Goal: Transaction & Acquisition: Purchase product/service

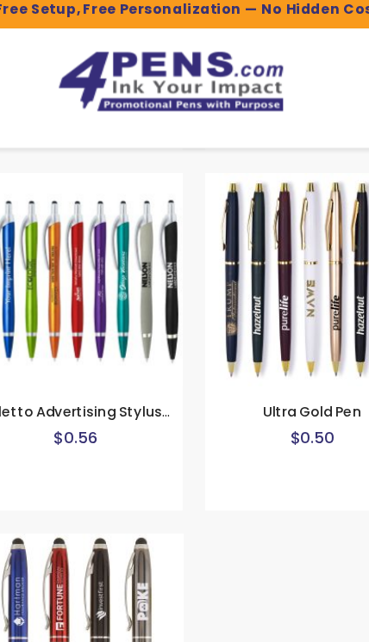
scroll to position [3017, 0]
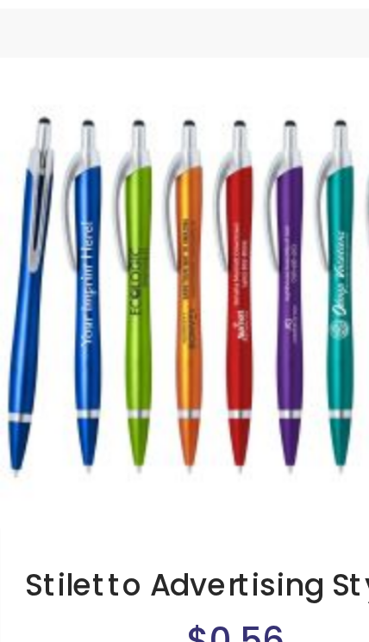
click at [63, 167] on img at bounding box center [94, 248] width 163 height 163
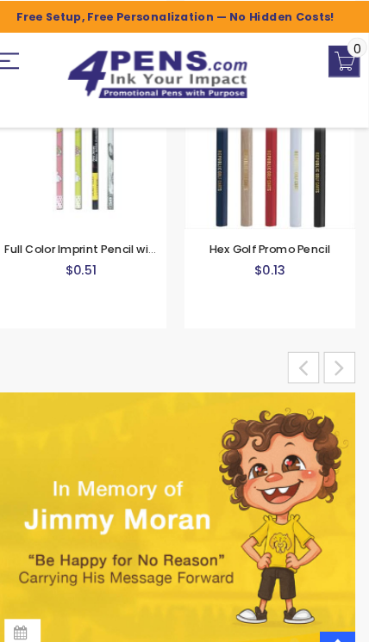
scroll to position [11908, 0]
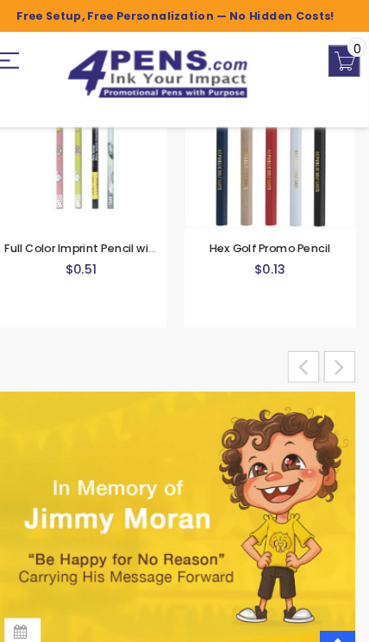
click at [329, 355] on div "next" at bounding box center [341, 350] width 30 height 30
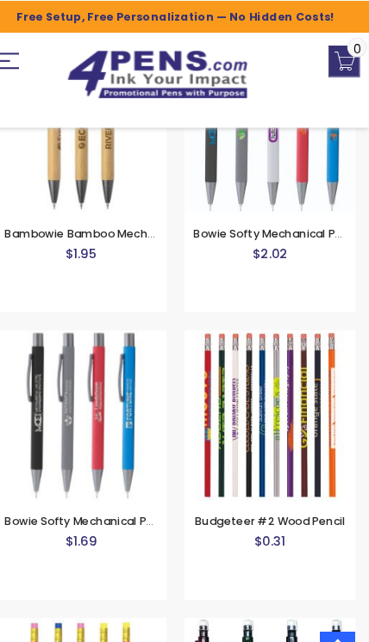
scroll to position [11097, 0]
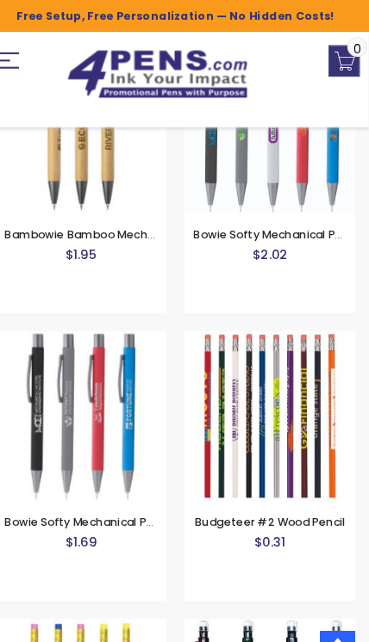
click at [73, 409] on img at bounding box center [94, 397] width 163 height 163
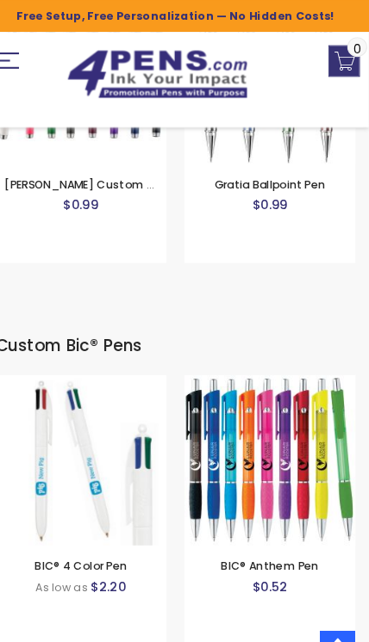
scroll to position [8491, 0]
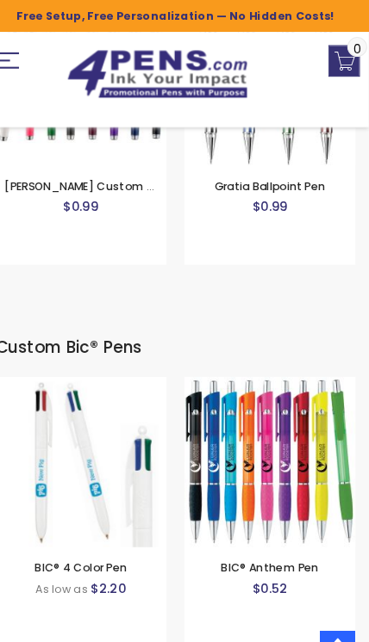
click at [245, 449] on img at bounding box center [274, 440] width 163 height 163
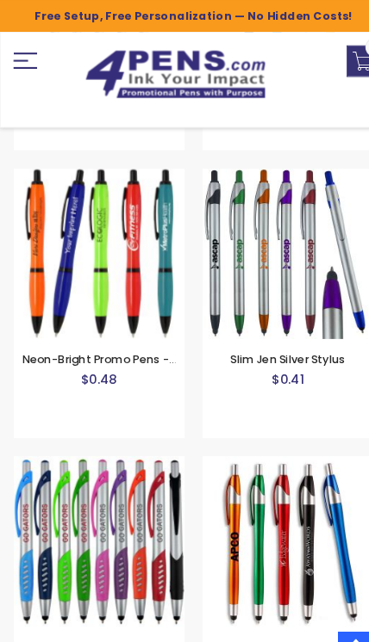
scroll to position [5488, 0]
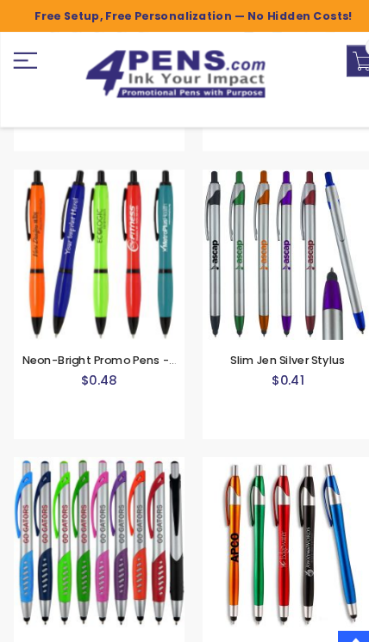
click at [211, 541] on img at bounding box center [274, 517] width 163 height 163
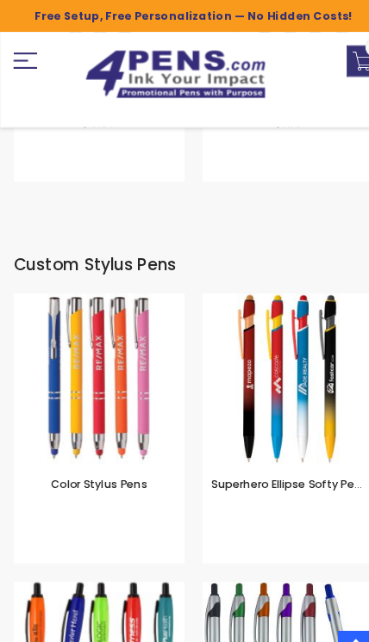
scroll to position [5093, 0]
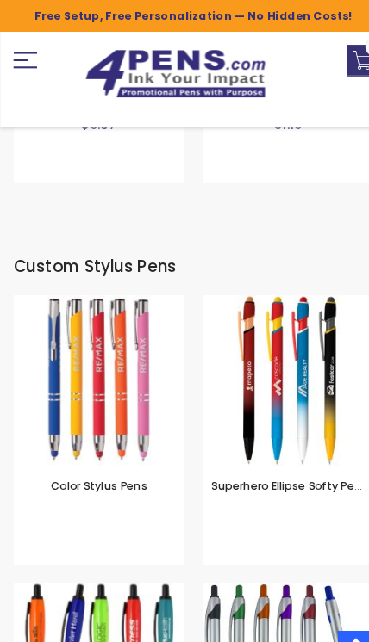
click at [84, 363] on img at bounding box center [94, 363] width 163 height 163
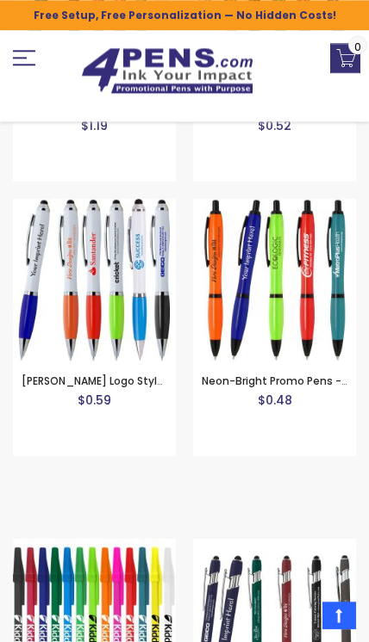
scroll to position [1357, 0]
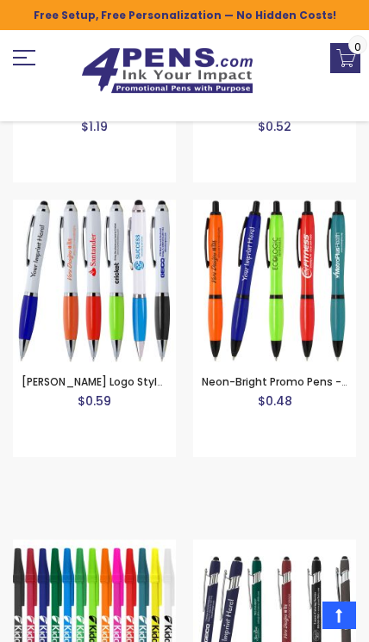
click at [208, 272] on img at bounding box center [274, 281] width 163 height 163
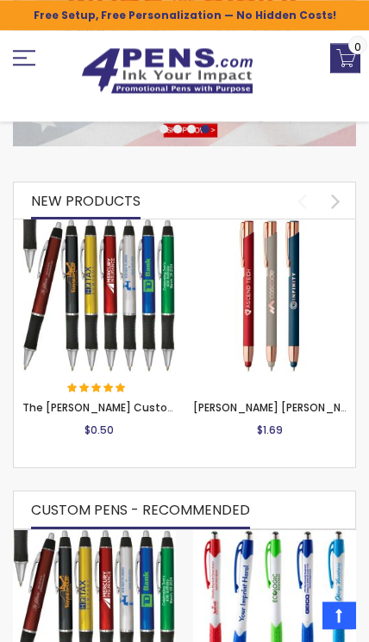
scroll to position [0, 0]
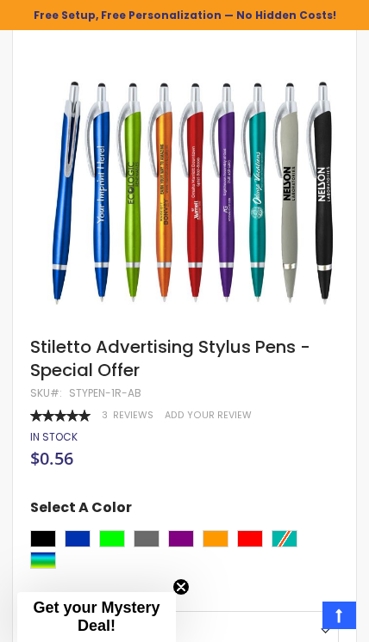
scroll to position [216, 0]
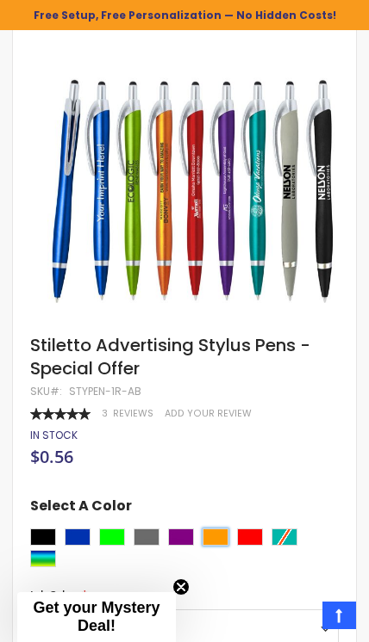
click at [219, 539] on div "Orange" at bounding box center [215, 537] width 26 height 17
type input "****"
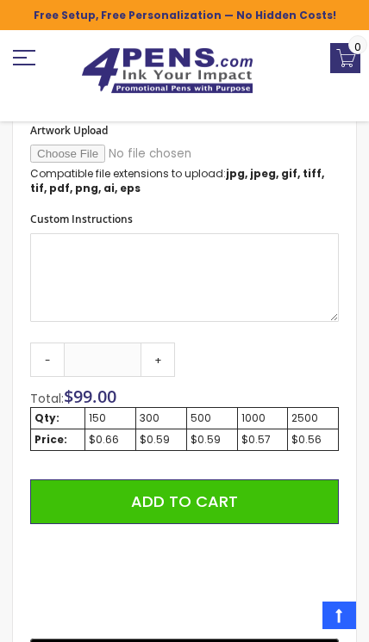
scroll to position [967, 0]
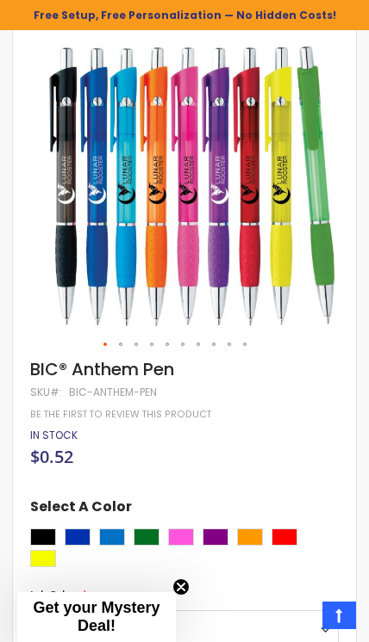
scroll to position [219, 0]
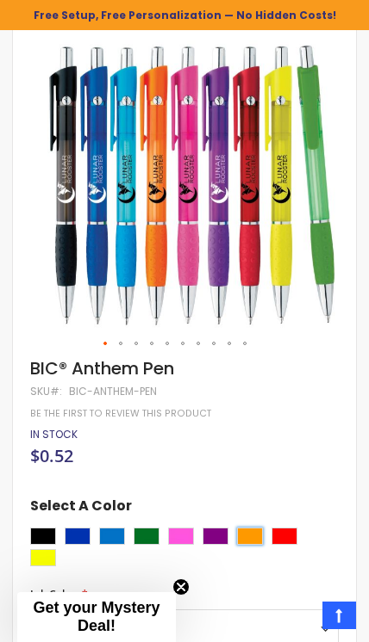
click at [249, 529] on div "Orange" at bounding box center [250, 536] width 26 height 17
type input "****"
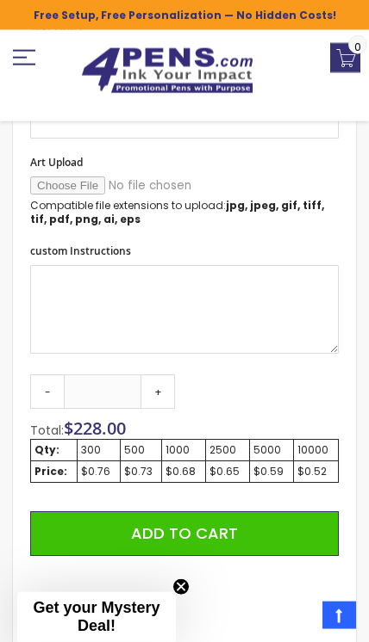
scroll to position [1057, 0]
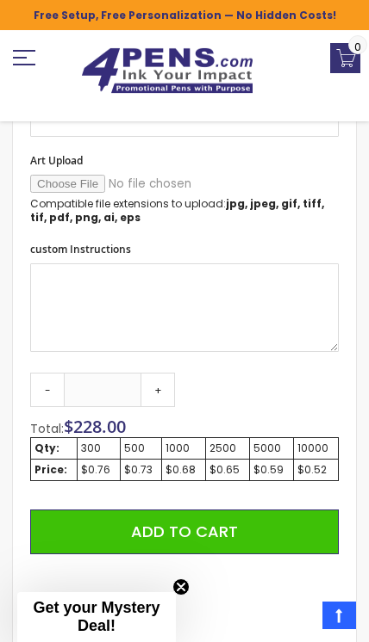
click at [41, 390] on link "-" at bounding box center [47, 390] width 34 height 34
click at [45, 389] on link "-" at bounding box center [47, 390] width 34 height 34
click at [150, 390] on link "+" at bounding box center [157, 390] width 34 height 34
click at [42, 387] on link "-" at bounding box center [47, 390] width 34 height 34
type input "***"
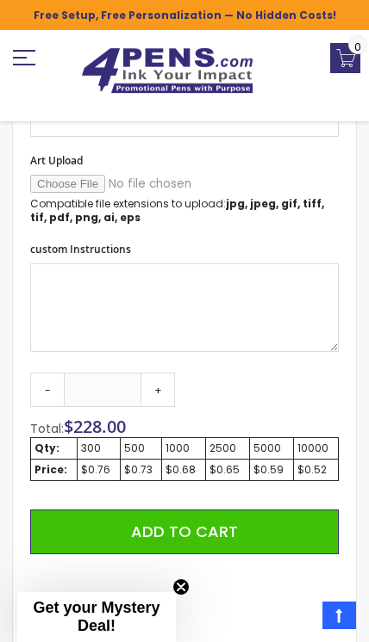
click at [42, 383] on link "-" at bounding box center [47, 390] width 34 height 34
click at [44, 387] on link "-" at bounding box center [47, 390] width 34 height 34
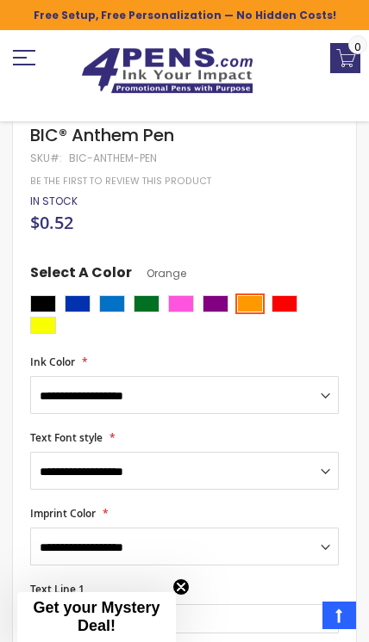
scroll to position [422, 0]
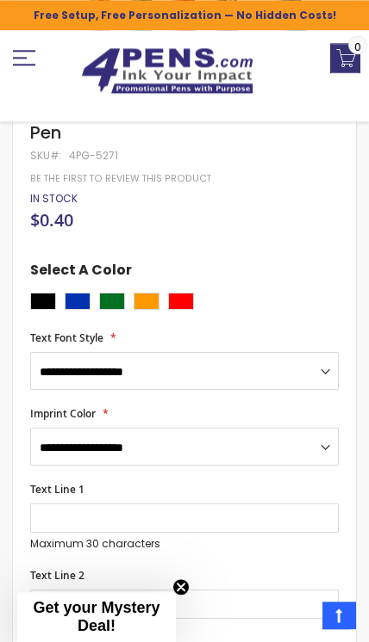
scroll to position [453, 0]
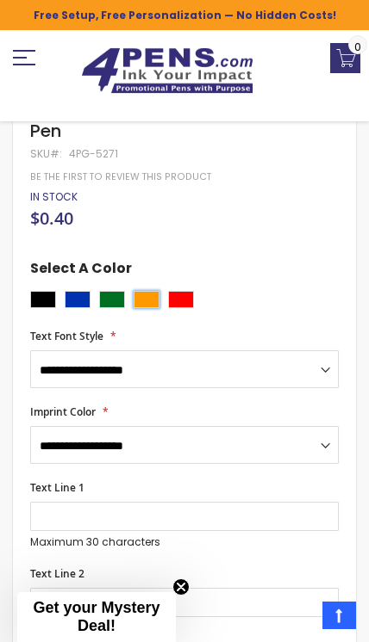
click at [138, 303] on div "Orange" at bounding box center [146, 299] width 26 height 17
type input "****"
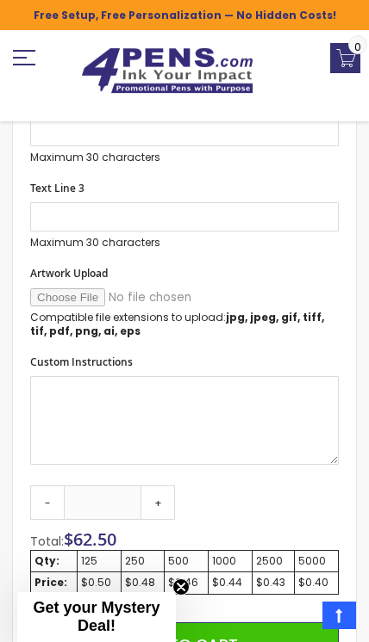
scroll to position [926, 0]
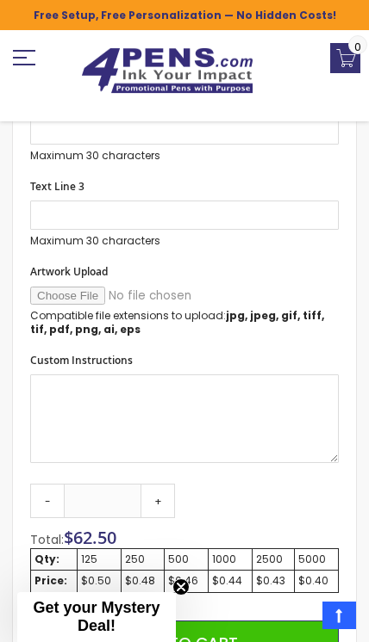
click at [133, 553] on div "250" at bounding box center [143, 560] width 36 height 14
click at [159, 498] on link "+" at bounding box center [157, 501] width 34 height 34
click at [157, 490] on link "+" at bounding box center [157, 501] width 34 height 34
click at [144, 484] on link "+" at bounding box center [157, 501] width 34 height 34
click at [147, 486] on link "+" at bounding box center [157, 501] width 34 height 34
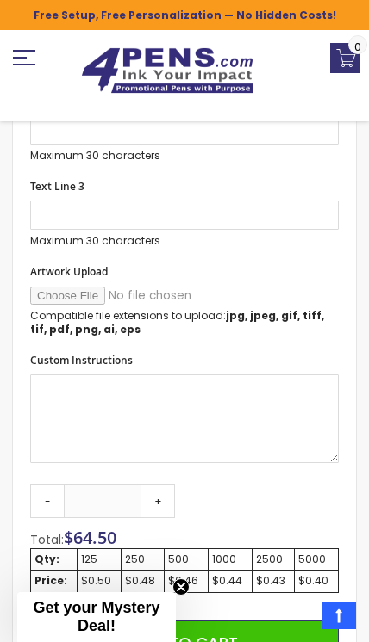
click at [161, 493] on link "+" at bounding box center [157, 501] width 34 height 34
click at [152, 500] on link "+" at bounding box center [157, 501] width 34 height 34
click at [163, 495] on link "+" at bounding box center [157, 501] width 34 height 34
click at [150, 503] on link "+" at bounding box center [157, 501] width 34 height 34
click at [149, 503] on link "+" at bounding box center [157, 501] width 34 height 34
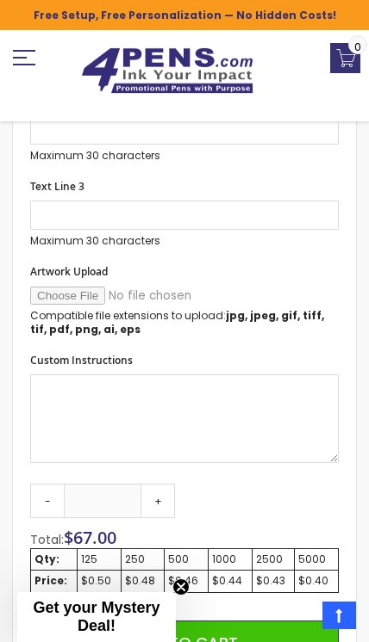
click at [152, 503] on link "+" at bounding box center [157, 501] width 34 height 34
click at [146, 496] on link "+" at bounding box center [157, 501] width 34 height 34
click at [152, 502] on link "+" at bounding box center [157, 501] width 34 height 34
click at [155, 499] on link "+" at bounding box center [157, 501] width 34 height 34
click at [173, 497] on link "+" at bounding box center [157, 501] width 34 height 34
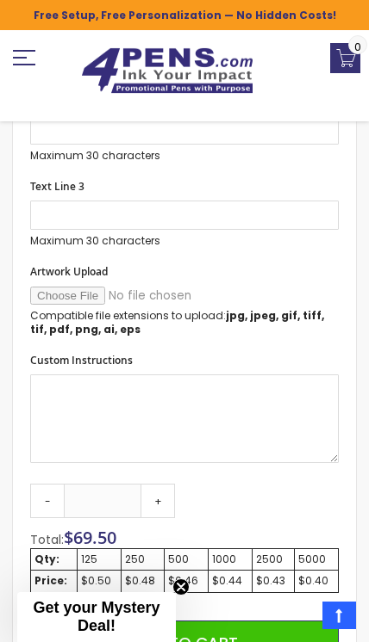
click at [177, 500] on div "Qty - *** + Total: $ 69.50 Qty: 125 250 500 1000 2500 5000 Price: $0.50 $0.48 $…" at bounding box center [184, 651] width 308 height 335
click at [173, 489] on link "+" at bounding box center [157, 501] width 34 height 34
click at [172, 489] on link "+" at bounding box center [157, 501] width 34 height 34
click at [170, 505] on link "+" at bounding box center [157, 501] width 34 height 34
click at [174, 488] on link "+" at bounding box center [157, 501] width 34 height 34
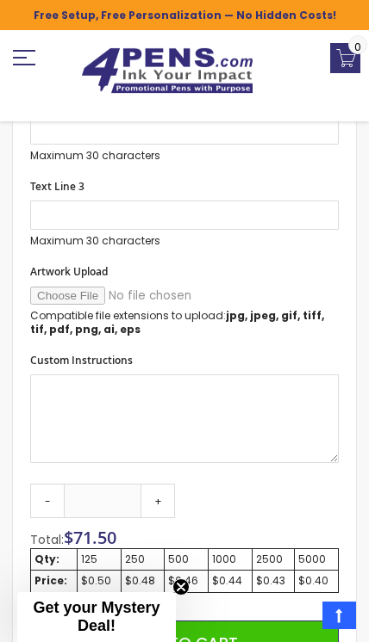
click at [171, 491] on link "+" at bounding box center [157, 501] width 34 height 34
click at [171, 501] on link "+" at bounding box center [157, 501] width 34 height 34
click at [172, 501] on link "+" at bounding box center [157, 501] width 34 height 34
click at [168, 492] on link "+" at bounding box center [157, 501] width 34 height 34
click at [171, 491] on link "+" at bounding box center [157, 501] width 34 height 34
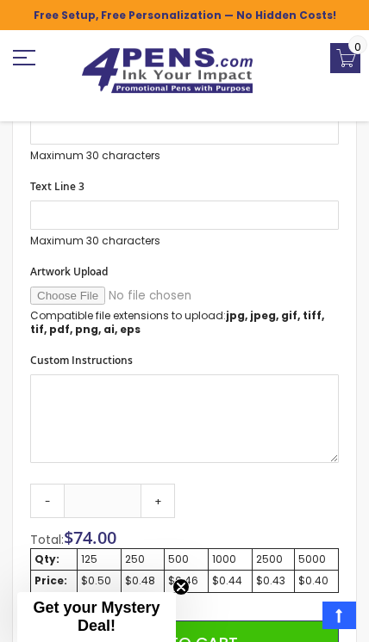
click at [172, 484] on link "+" at bounding box center [157, 501] width 34 height 34
click at [167, 490] on link "+" at bounding box center [157, 501] width 34 height 34
type input "***"
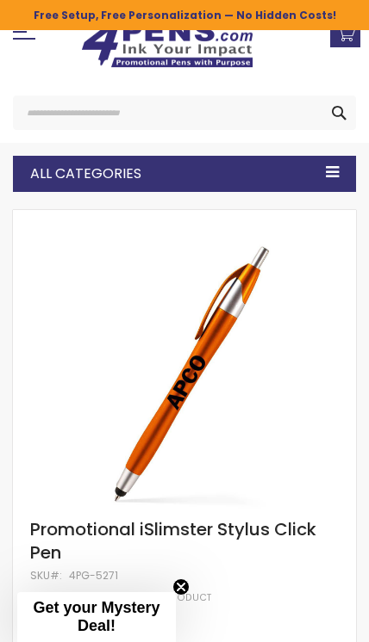
scroll to position [33, 0]
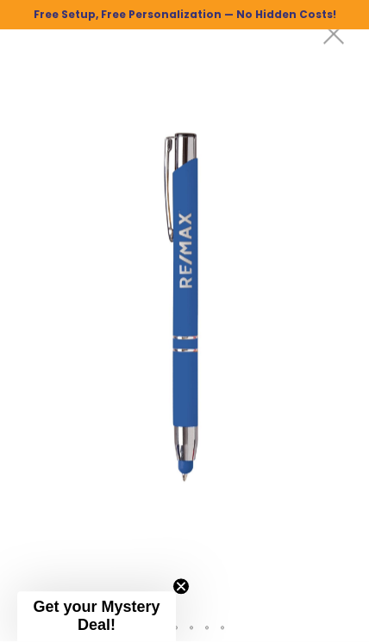
scroll to position [1161, 0]
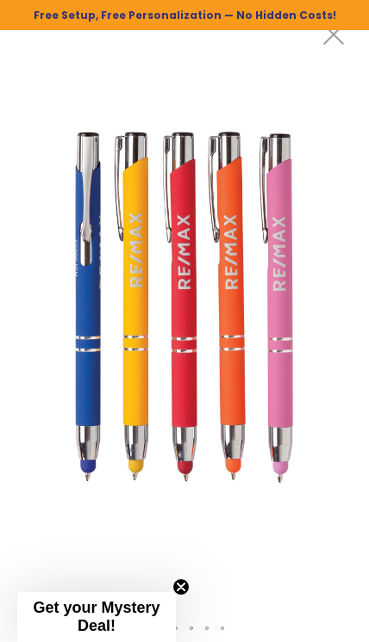
click at [227, 413] on img at bounding box center [184, 308] width 369 height 369
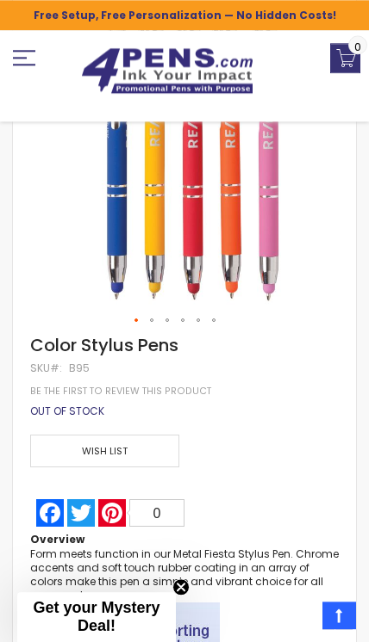
scroll to position [241, 0]
click at [157, 507] on span "0" at bounding box center [157, 513] width 8 height 15
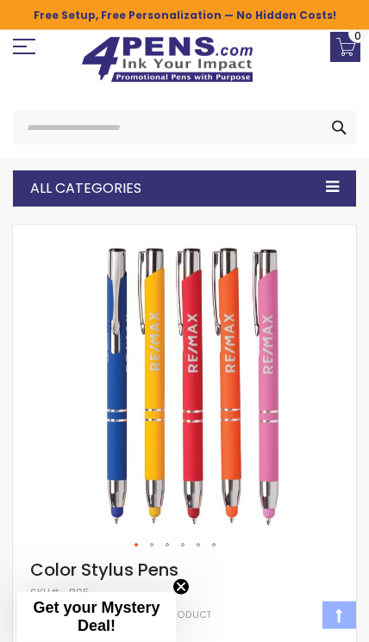
scroll to position [0, 0]
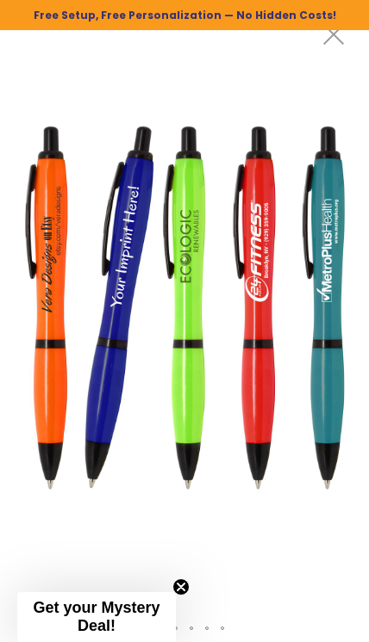
scroll to position [1282, 0]
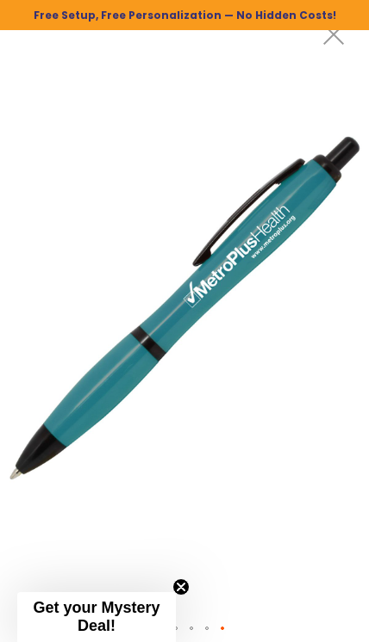
click at [124, 626] on p "Get your Mystery Deal!" at bounding box center [96, 617] width 145 height 36
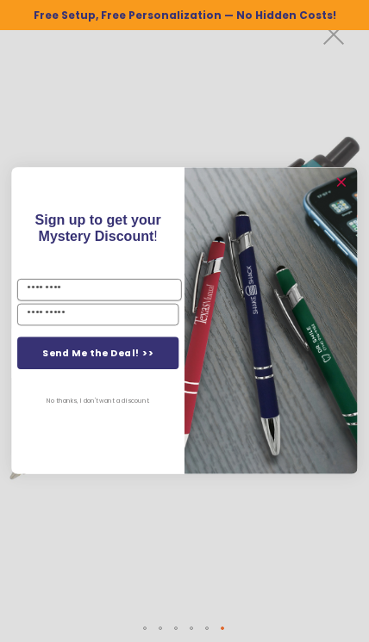
click at [30, 289] on input "Name" at bounding box center [99, 290] width 164 height 22
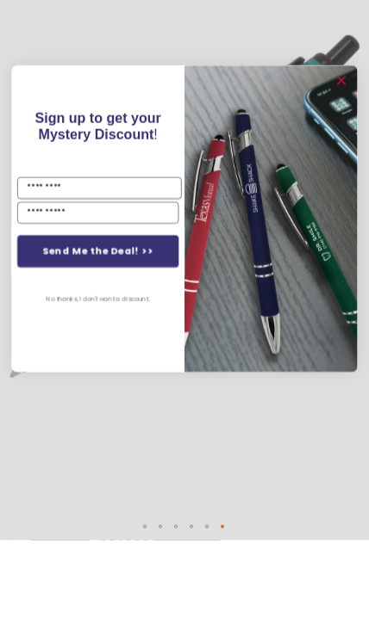
type input "*"
type input "**********"
click at [100, 304] on input "YOUR EMAIL" at bounding box center [97, 315] width 161 height 22
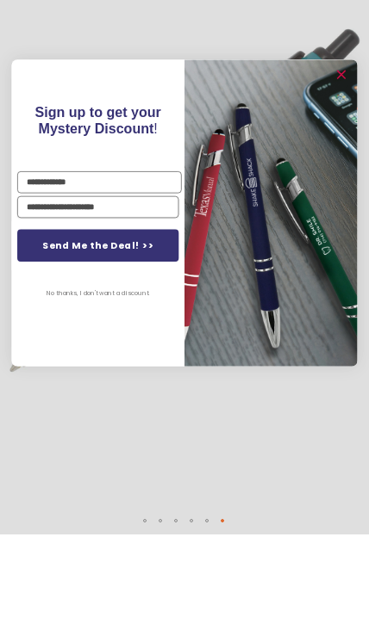
type input "**********"
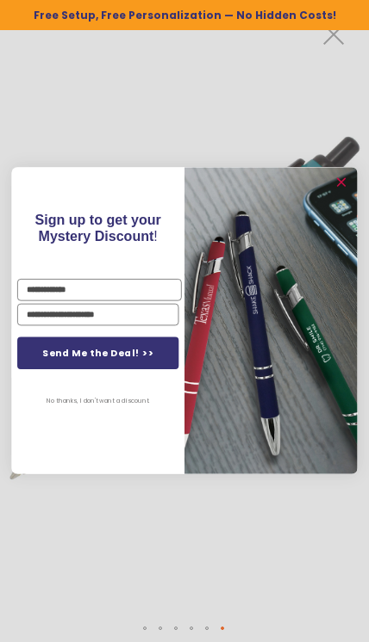
click at [79, 356] on button "Send Me the Deal! >>" at bounding box center [97, 354] width 161 height 32
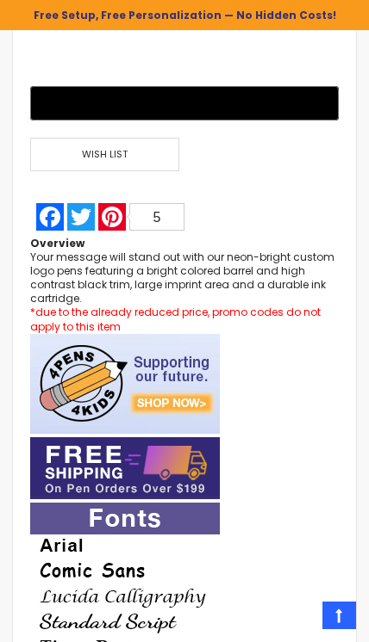
scroll to position [28, 0]
